Goal: Information Seeking & Learning: Learn about a topic

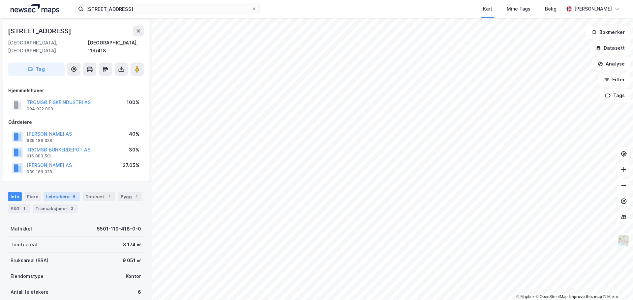
click at [57, 192] on div "Leietakere 6" at bounding box center [62, 196] width 37 height 9
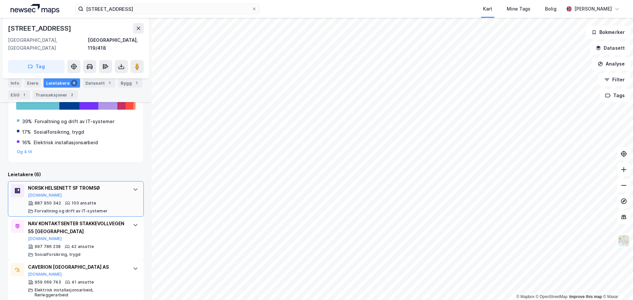
scroll to position [160, 0]
click at [133, 187] on icon at bounding box center [135, 189] width 5 height 5
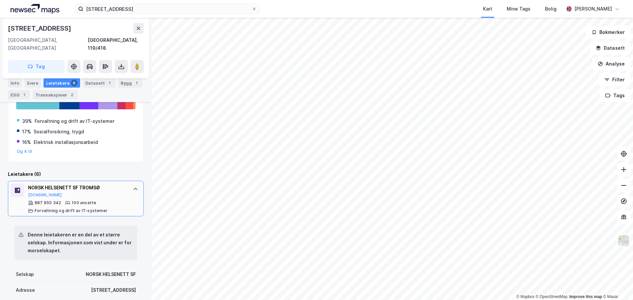
click at [133, 187] on icon at bounding box center [135, 189] width 5 height 5
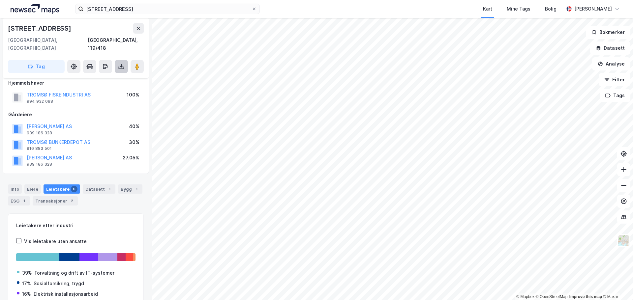
scroll to position [0, 0]
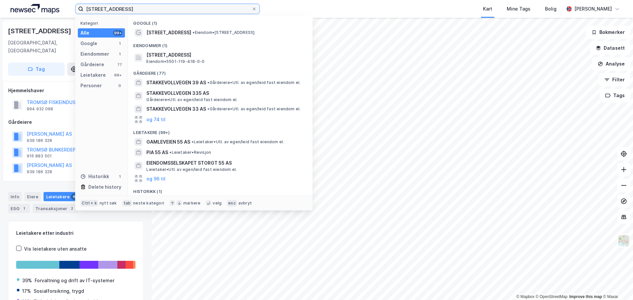
click at [141, 9] on input "[STREET_ADDRESS]" at bounding box center [167, 9] width 168 height 10
paste input "Hjalmar [STREET_ADDRESS]"
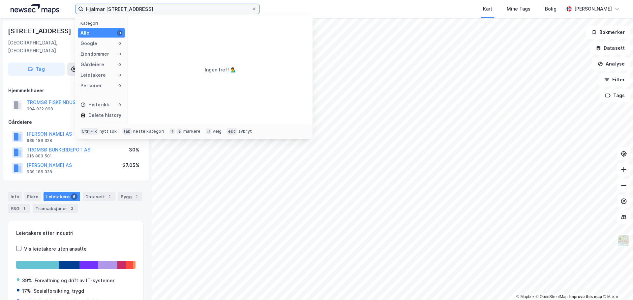
drag, startPoint x: 187, startPoint y: 8, endPoint x: 150, endPoint y: 12, distance: 37.2
click at [150, 12] on input "Hjalmar [STREET_ADDRESS]" at bounding box center [167, 9] width 168 height 10
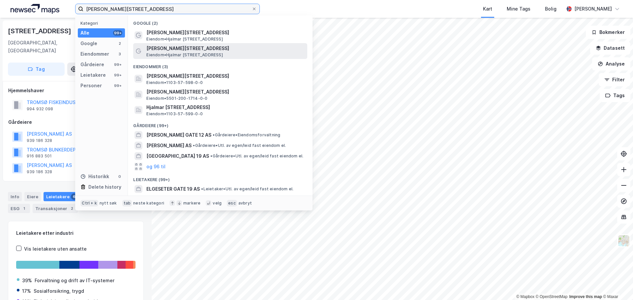
type input "[PERSON_NAME][STREET_ADDRESS]"
click at [173, 49] on span "[PERSON_NAME][STREET_ADDRESS]" at bounding box center [225, 49] width 158 height 8
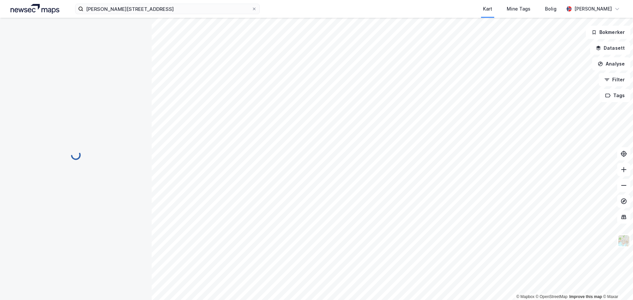
scroll to position [1, 0]
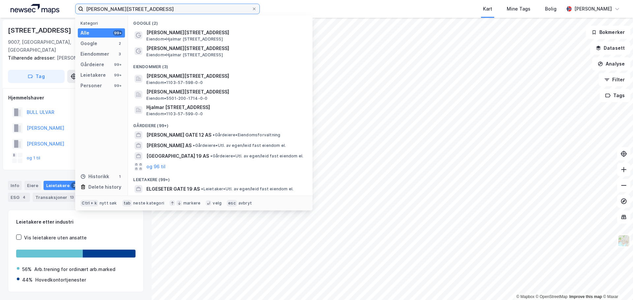
click at [173, 10] on input "[PERSON_NAME][STREET_ADDRESS]" at bounding box center [167, 9] width 168 height 10
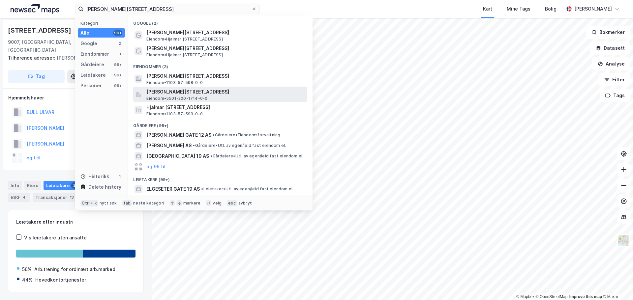
click at [201, 94] on span "[PERSON_NAME][STREET_ADDRESS]" at bounding box center [225, 92] width 158 height 8
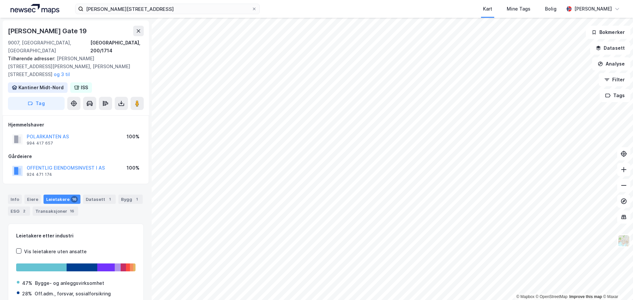
scroll to position [1, 0]
click at [28, 194] on div "Eiere" at bounding box center [32, 198] width 16 height 9
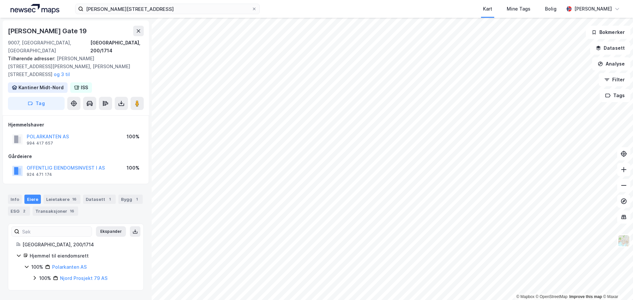
click at [29, 264] on icon at bounding box center [26, 266] width 5 height 5
click at [28, 264] on icon at bounding box center [26, 266] width 5 height 5
click at [35, 276] on icon at bounding box center [34, 278] width 5 height 5
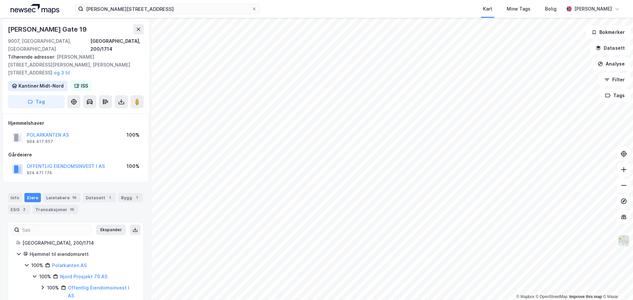
click at [42, 285] on icon at bounding box center [42, 287] width 5 height 5
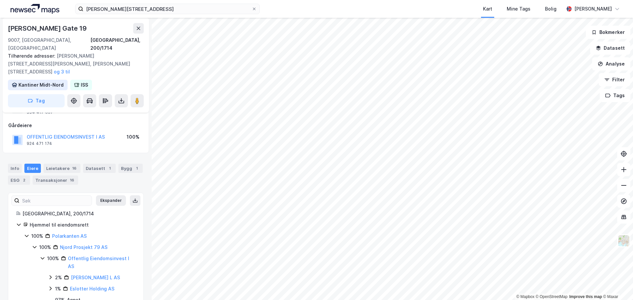
scroll to position [35, 0]
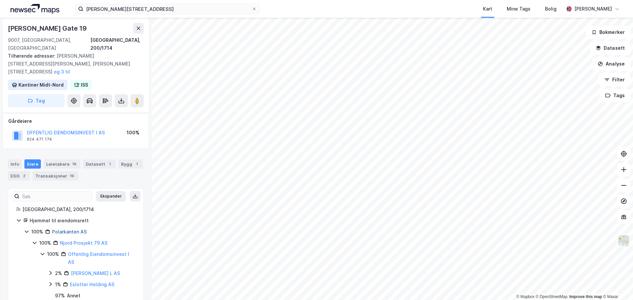
click at [74, 229] on link "Polarkanten AS" at bounding box center [69, 232] width 35 height 6
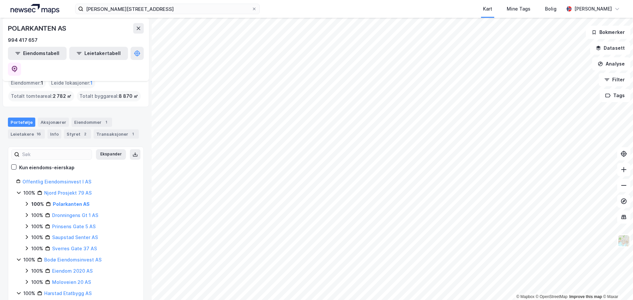
scroll to position [33, 0]
click at [26, 201] on icon at bounding box center [26, 203] width 5 height 5
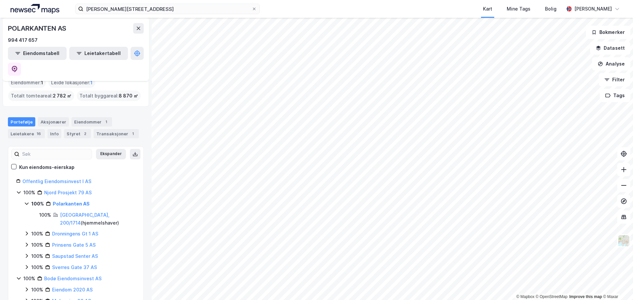
click at [26, 201] on icon at bounding box center [26, 203] width 5 height 5
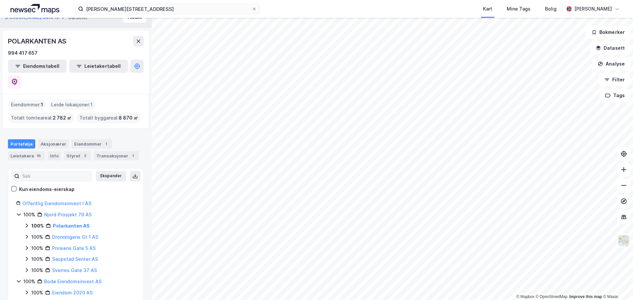
scroll to position [0, 0]
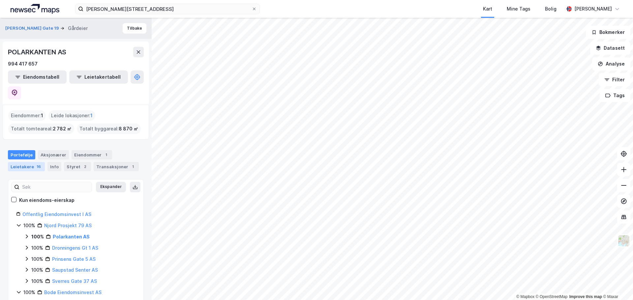
click at [33, 162] on div "Leietakere 16" at bounding box center [26, 166] width 37 height 9
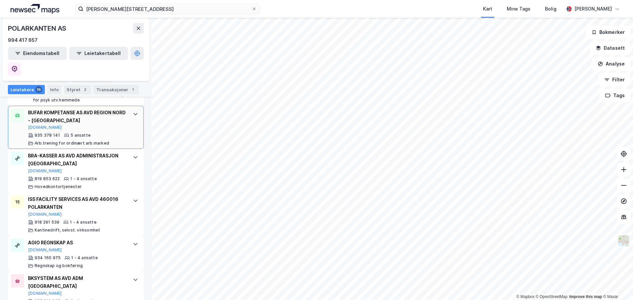
scroll to position [527, 0]
click at [28, 77] on div "Portefølje" at bounding box center [21, 77] width 27 height 9
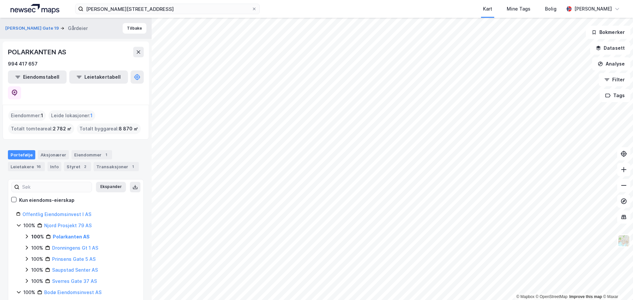
click at [42, 197] on div "Kun eiendoms-eierskap" at bounding box center [46, 201] width 55 height 8
click at [50, 162] on div "Info" at bounding box center [54, 166] width 14 height 9
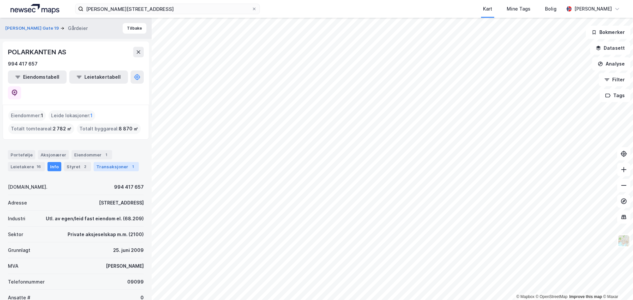
click at [99, 162] on div "Transaksjoner 1" at bounding box center [116, 166] width 45 height 9
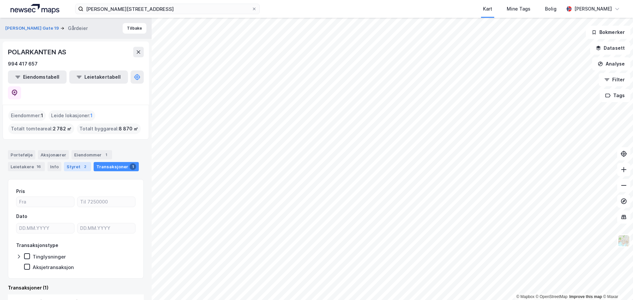
click at [72, 162] on div "Styret 2" at bounding box center [77, 166] width 27 height 9
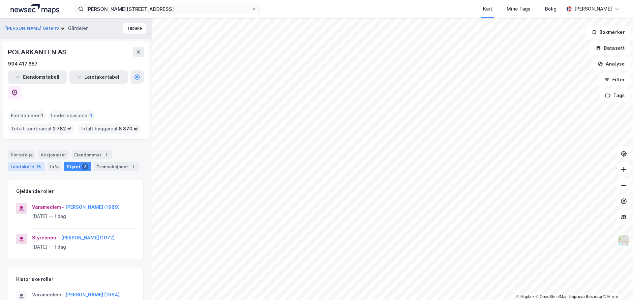
click at [25, 162] on div "Leietakere 16" at bounding box center [26, 166] width 37 height 9
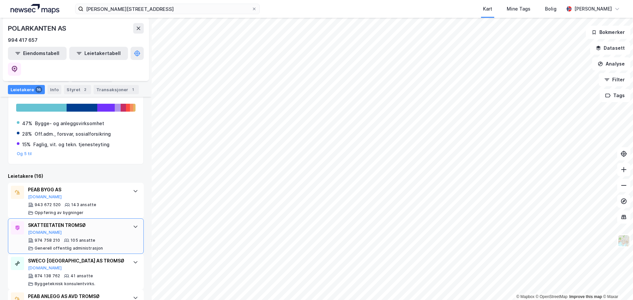
scroll to position [114, 0]
